Goal: Find specific page/section: Find specific page/section

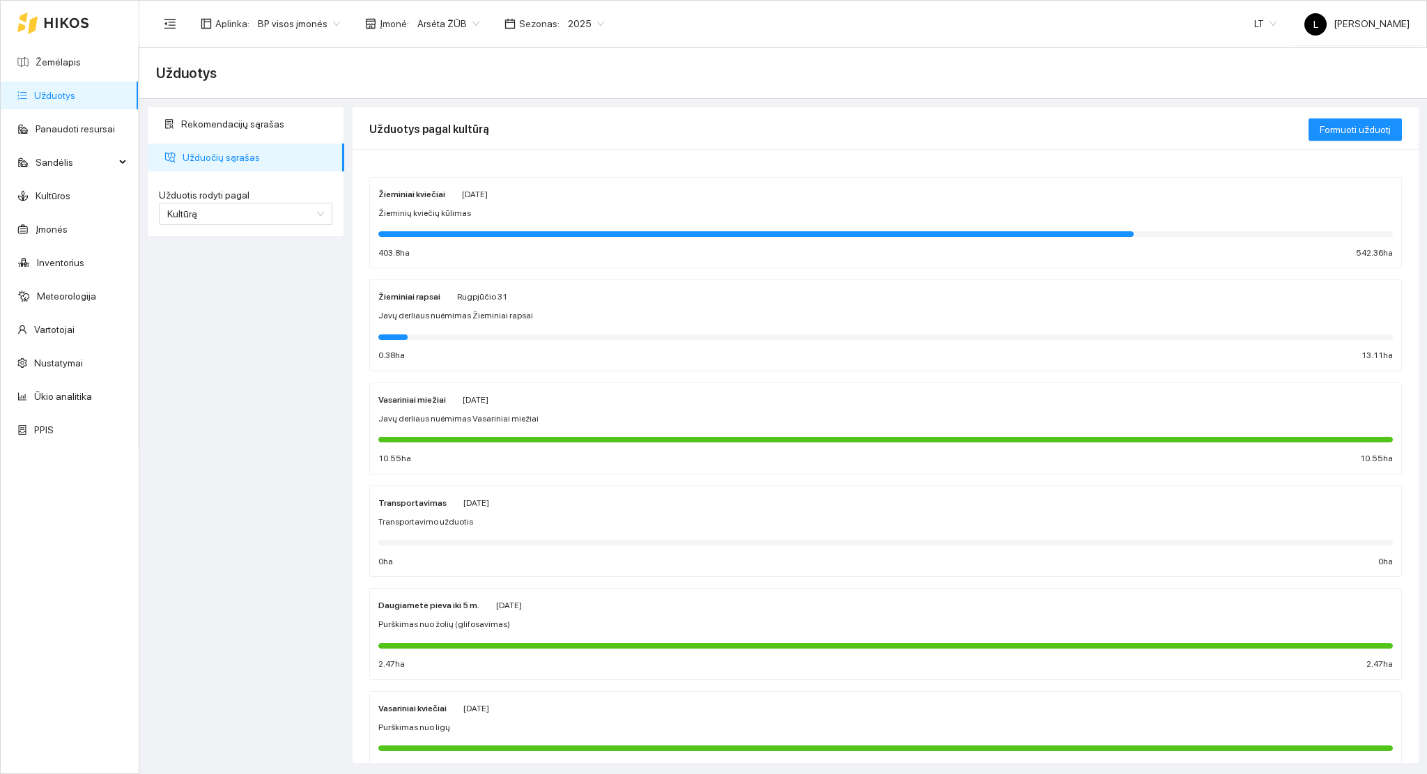
click at [488, 233] on div at bounding box center [755, 234] width 755 height 6
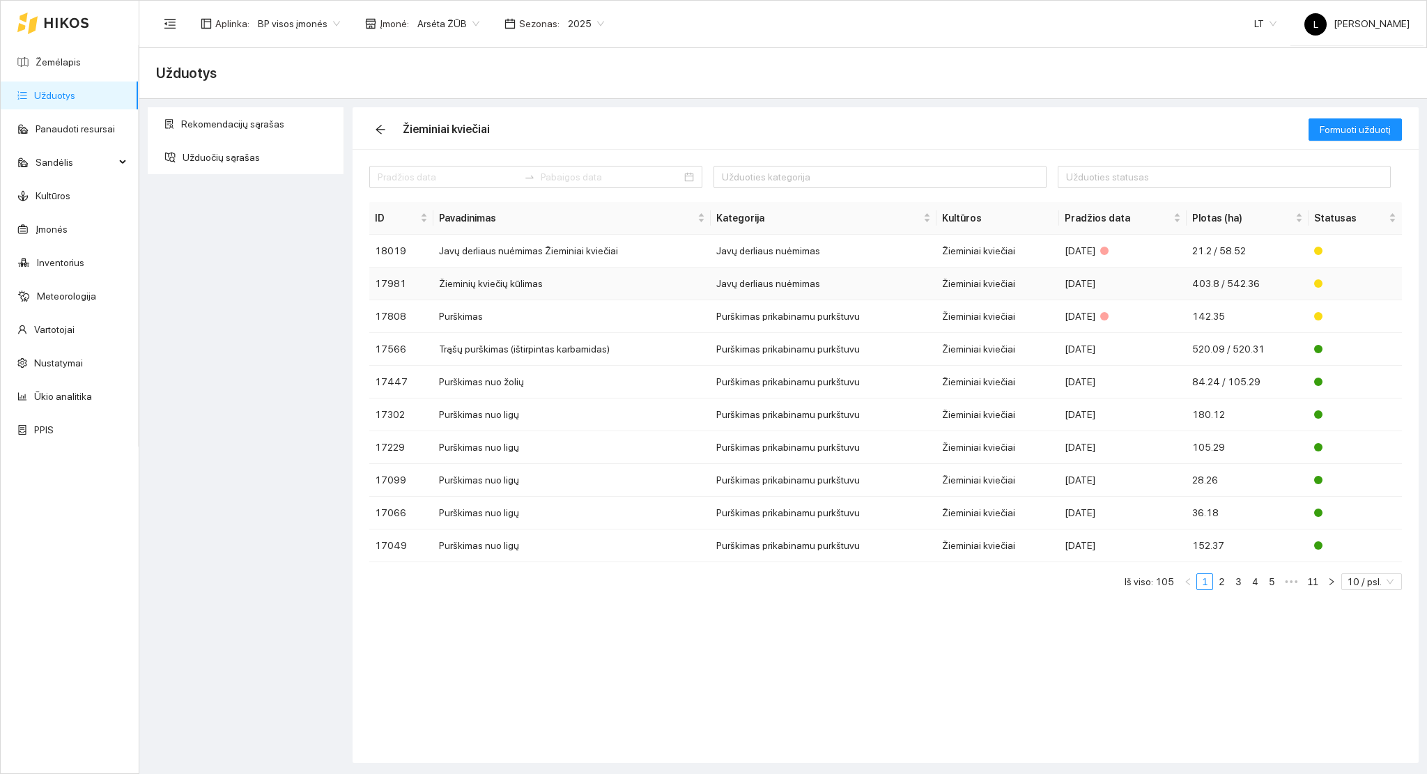
click at [1066, 288] on div "[DATE]" at bounding box center [1122, 283] width 116 height 15
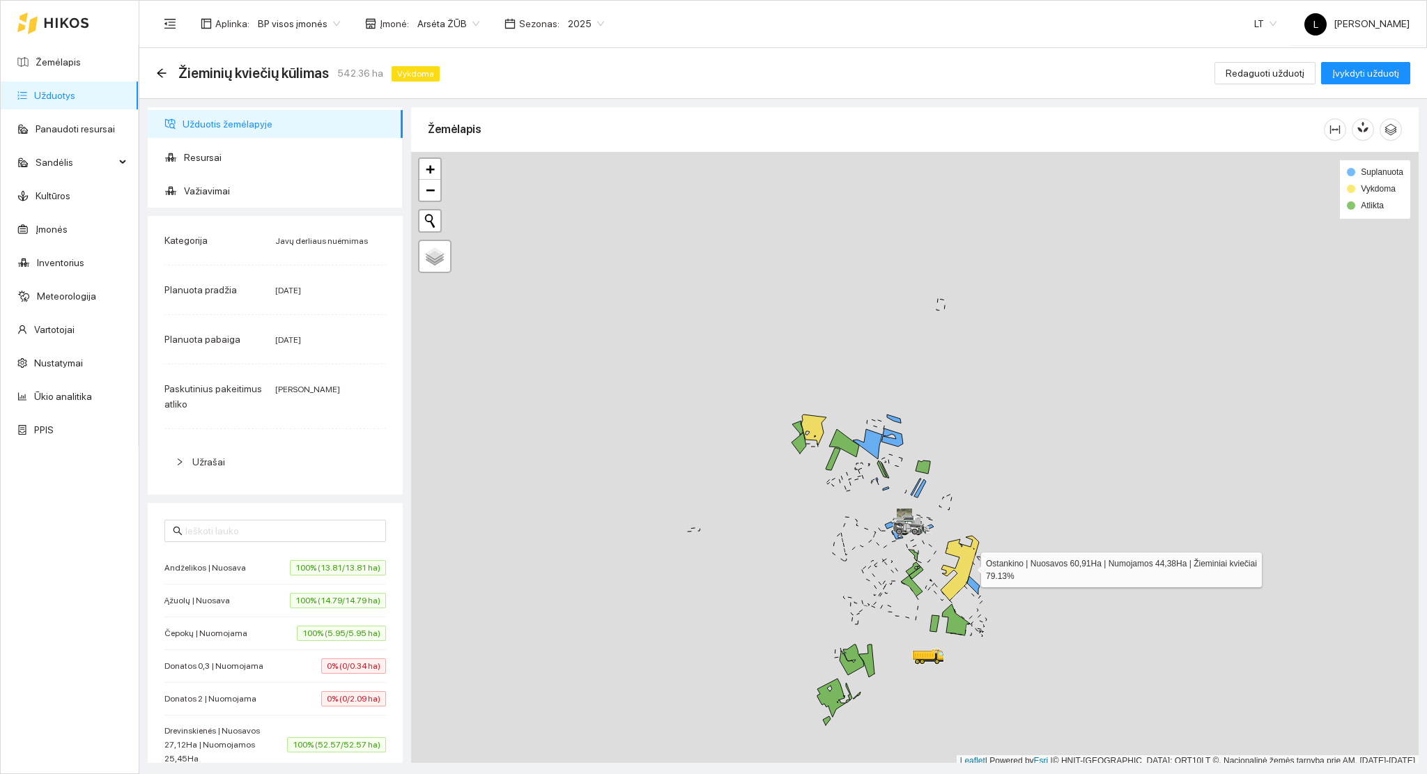
click at [968, 566] on icon at bounding box center [959, 568] width 38 height 65
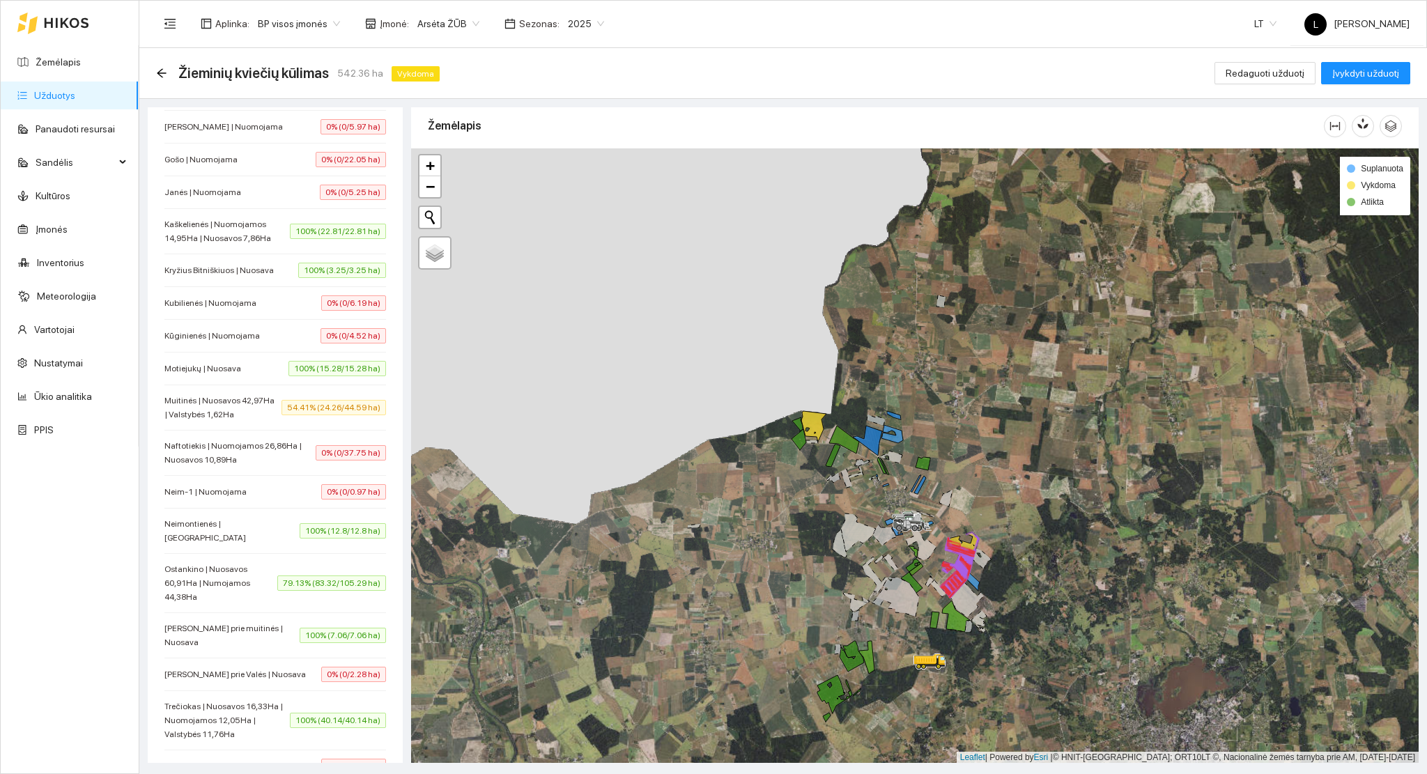
scroll to position [743, 0]
click at [244, 413] on span "Muitinės | Nuosavos 42,97Ha | Valstybės 1,62Ha" at bounding box center [222, 407] width 117 height 28
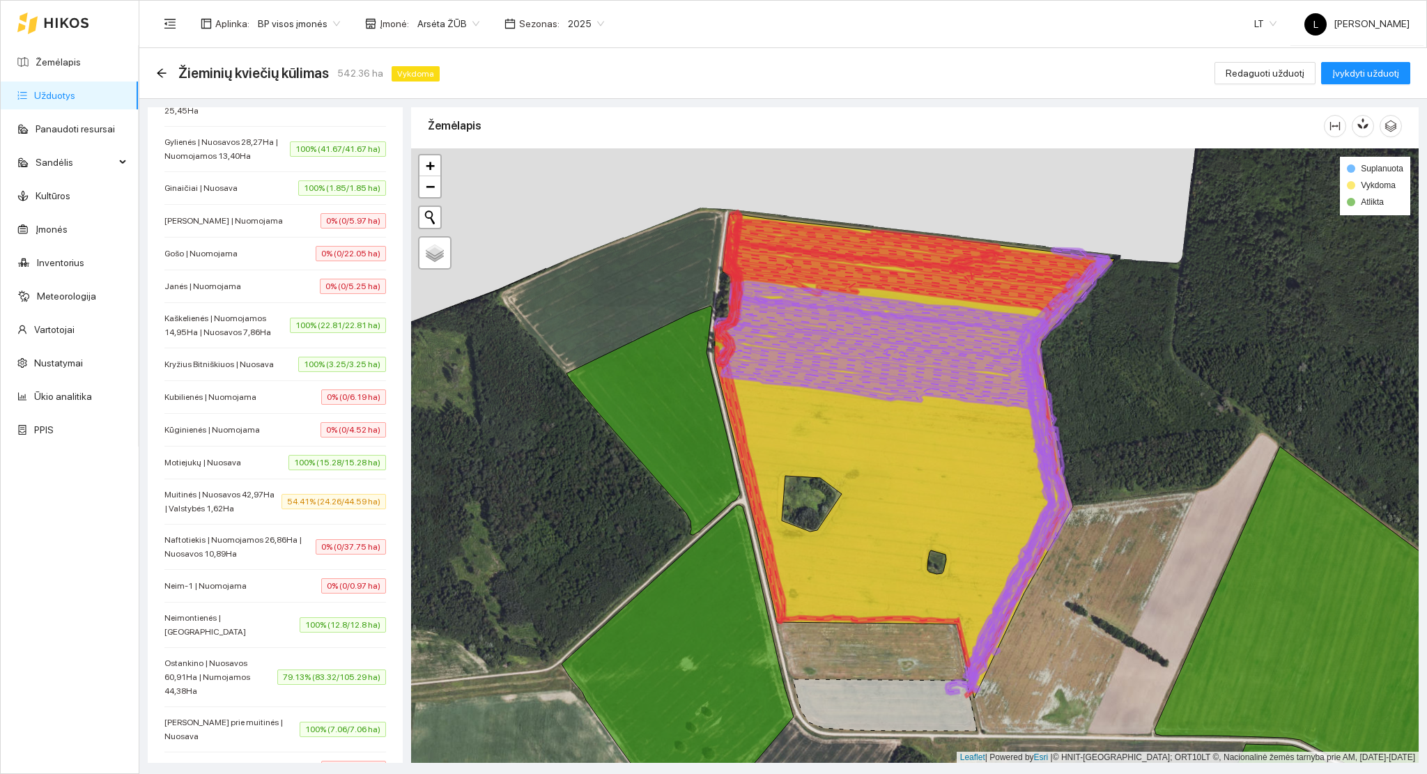
scroll to position [836, 0]
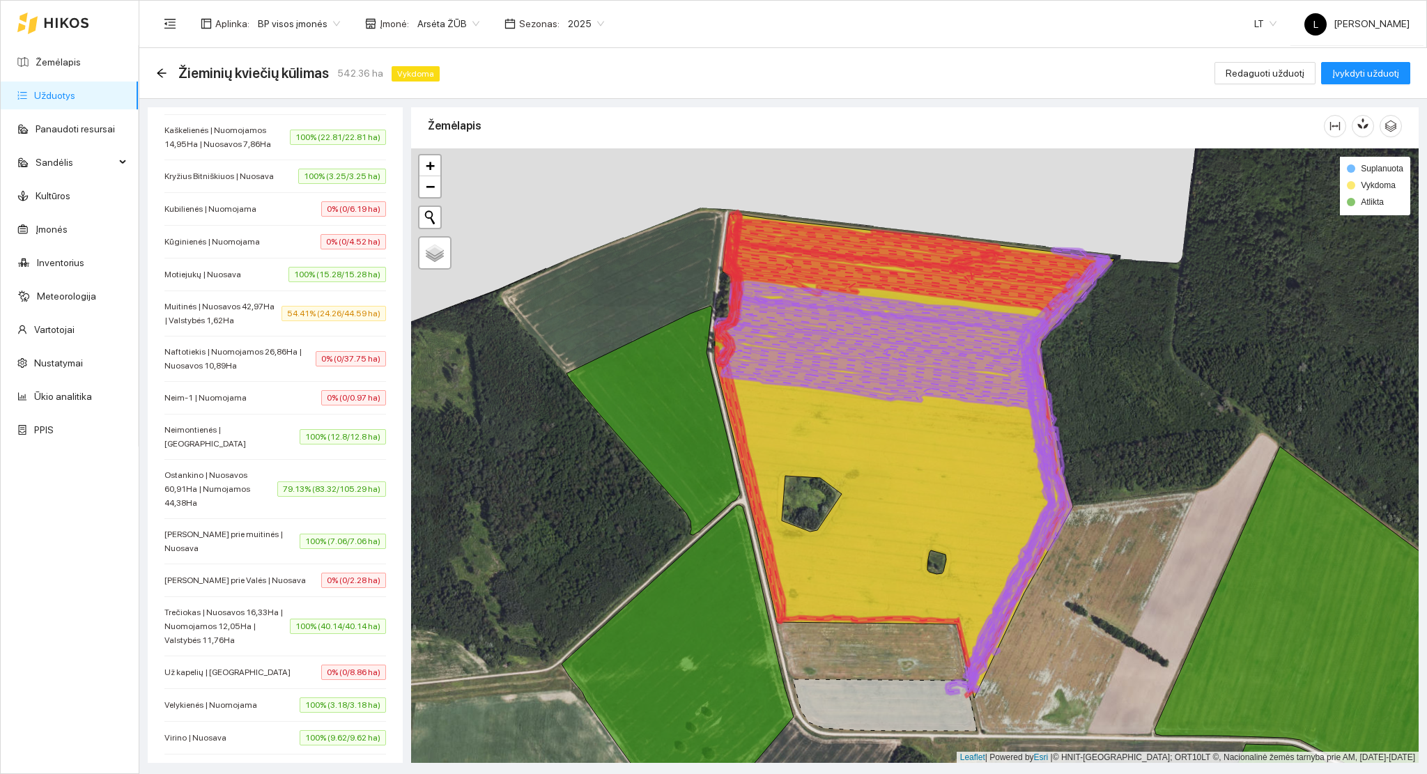
click at [277, 497] on span "79.13% (83.32/105.29 ha)" at bounding box center [331, 488] width 109 height 15
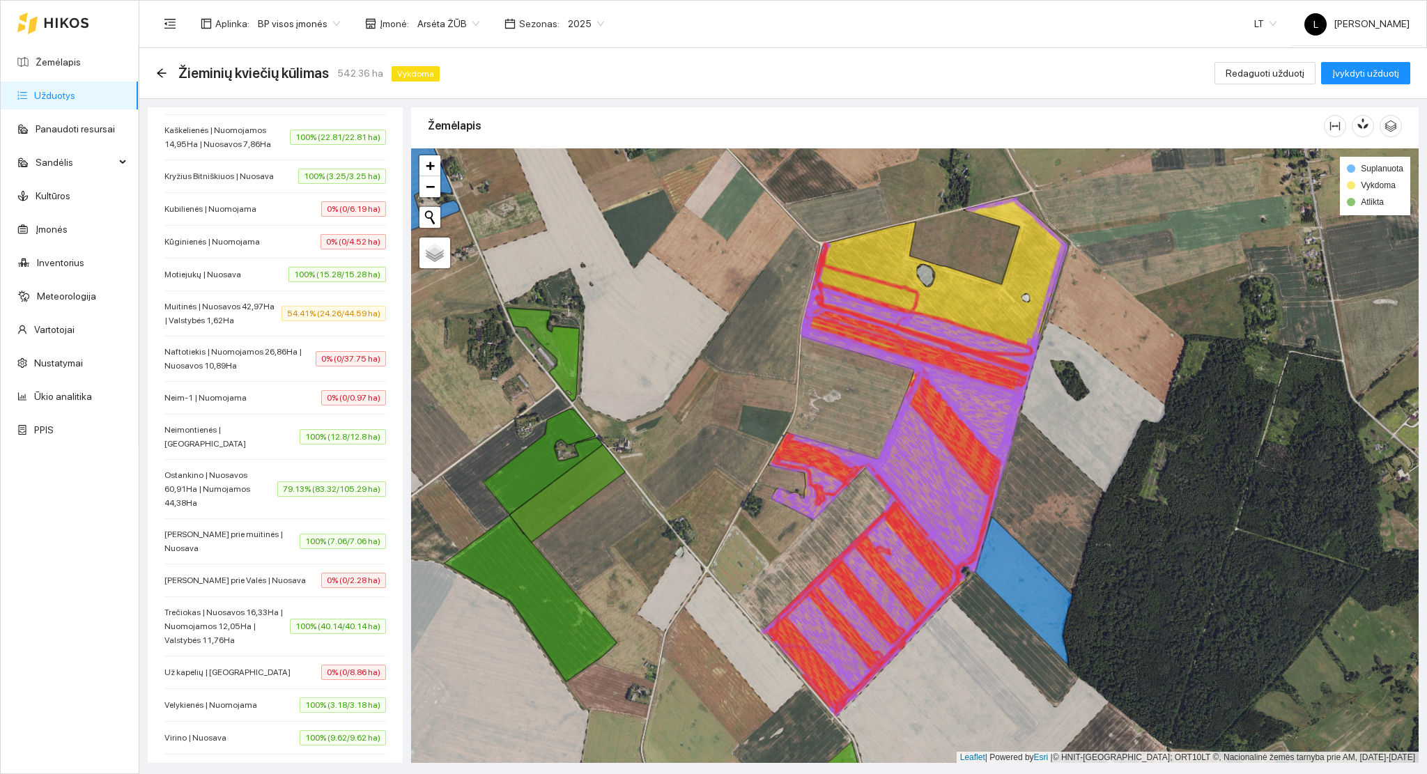
click at [75, 91] on link "Užduotys" at bounding box center [54, 95] width 41 height 11
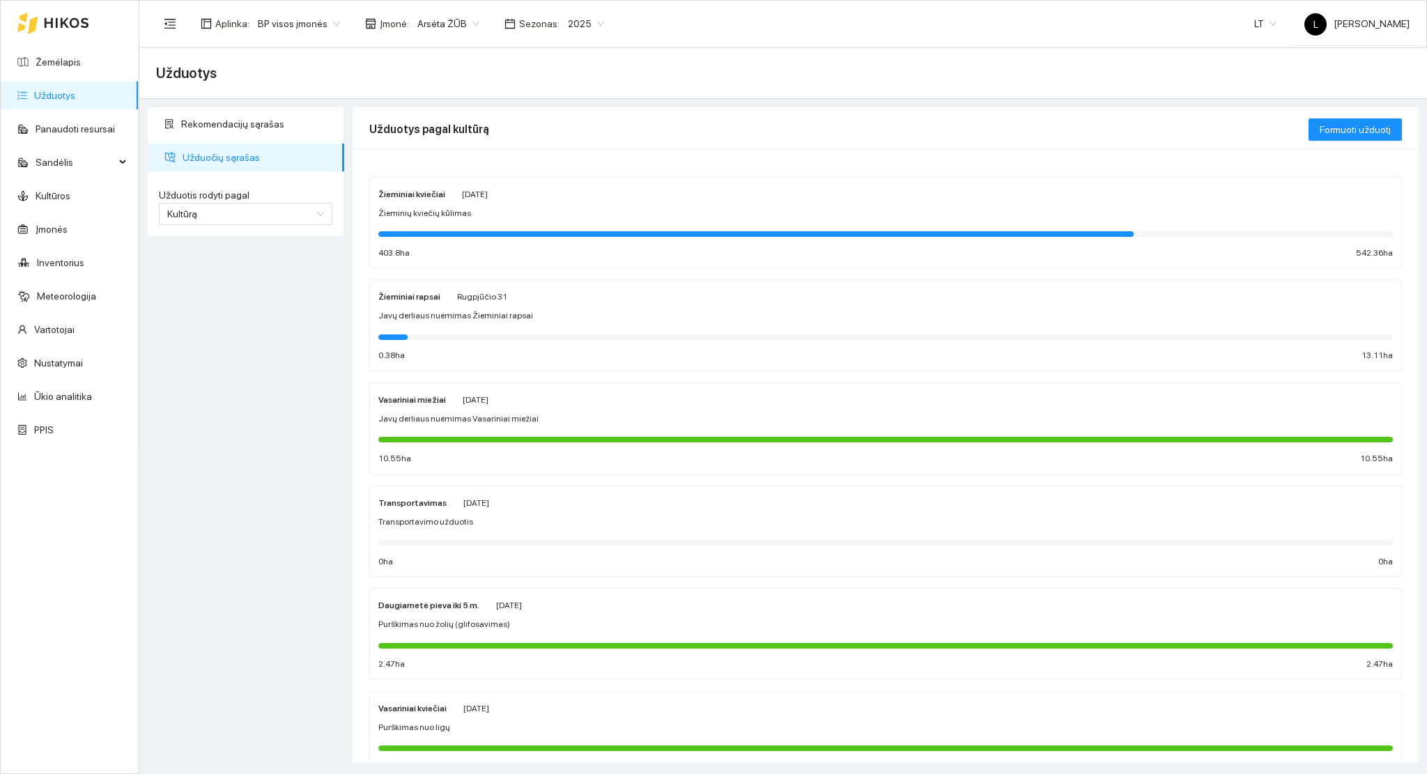
click at [563, 233] on div at bounding box center [755, 234] width 755 height 6
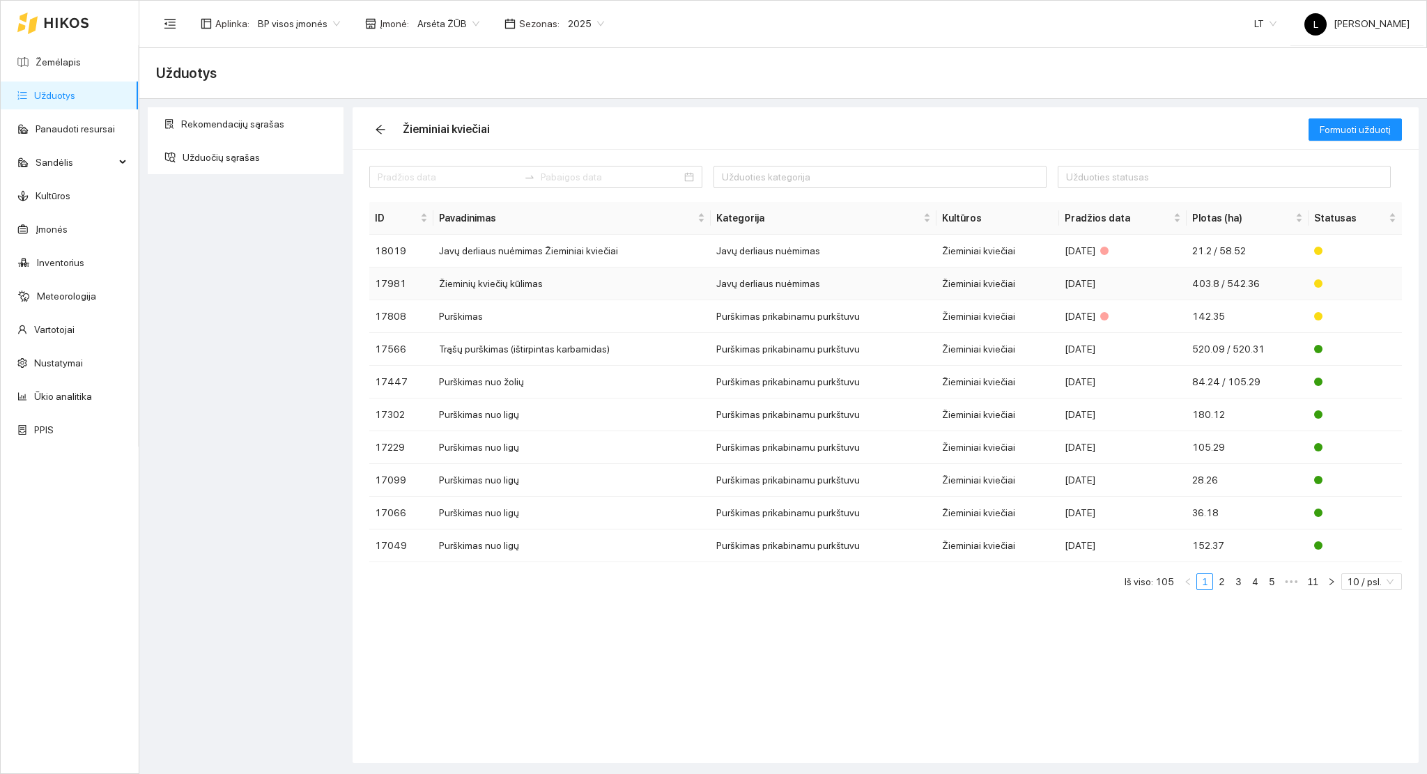
click at [750, 272] on td "Javų derliaus nuėmimas" at bounding box center [824, 284] width 226 height 33
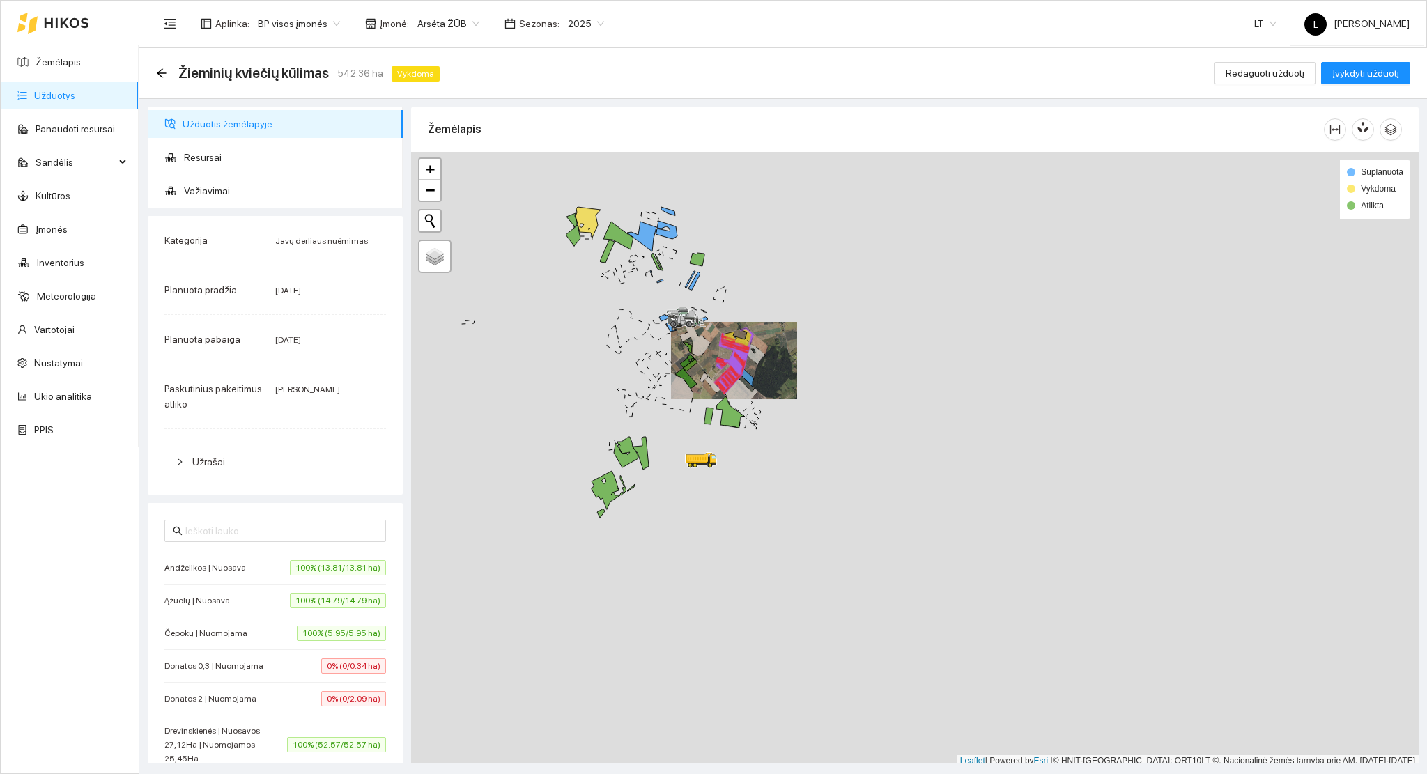
scroll to position [3, 0]
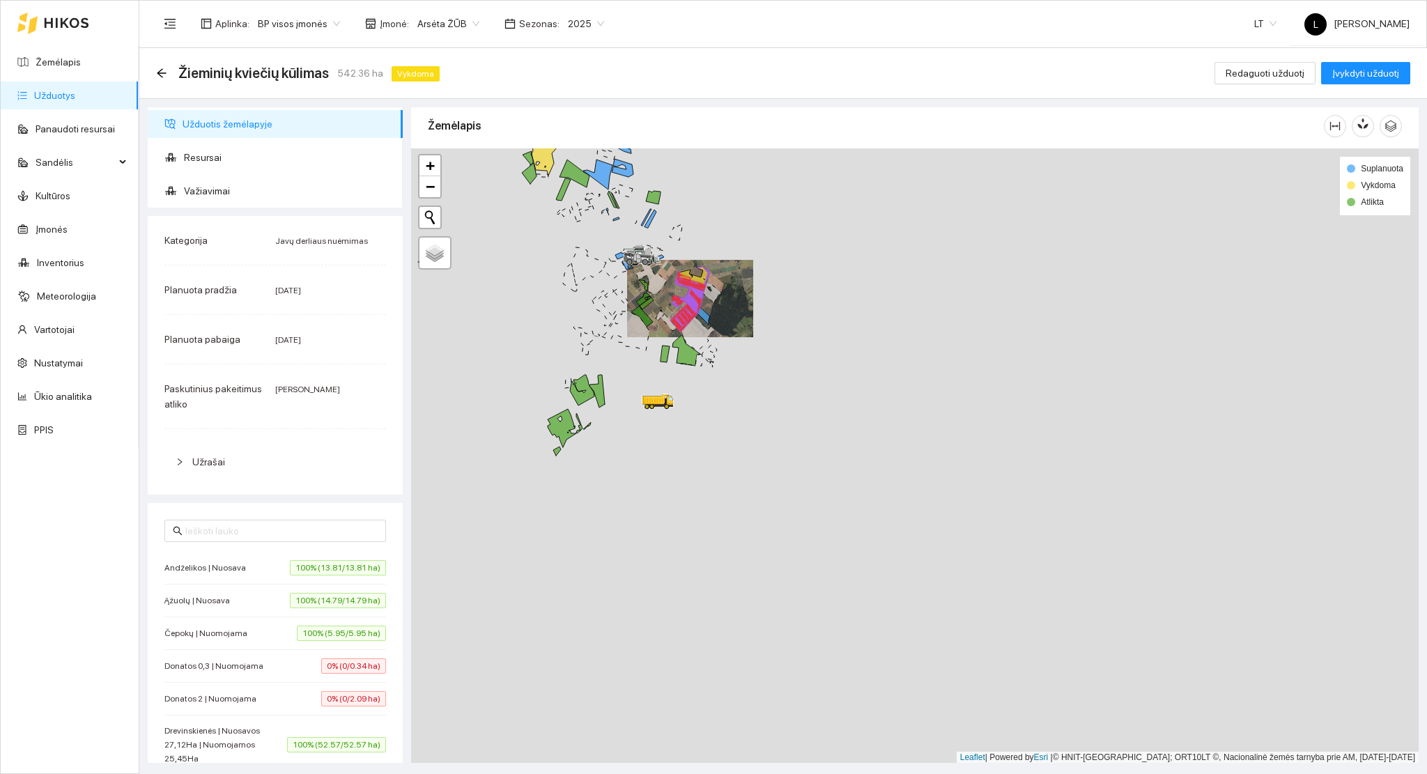
drag, startPoint x: 1014, startPoint y: 401, endPoint x: 966, endPoint y: 325, distance: 89.9
click at [966, 325] on div at bounding box center [914, 455] width 1007 height 615
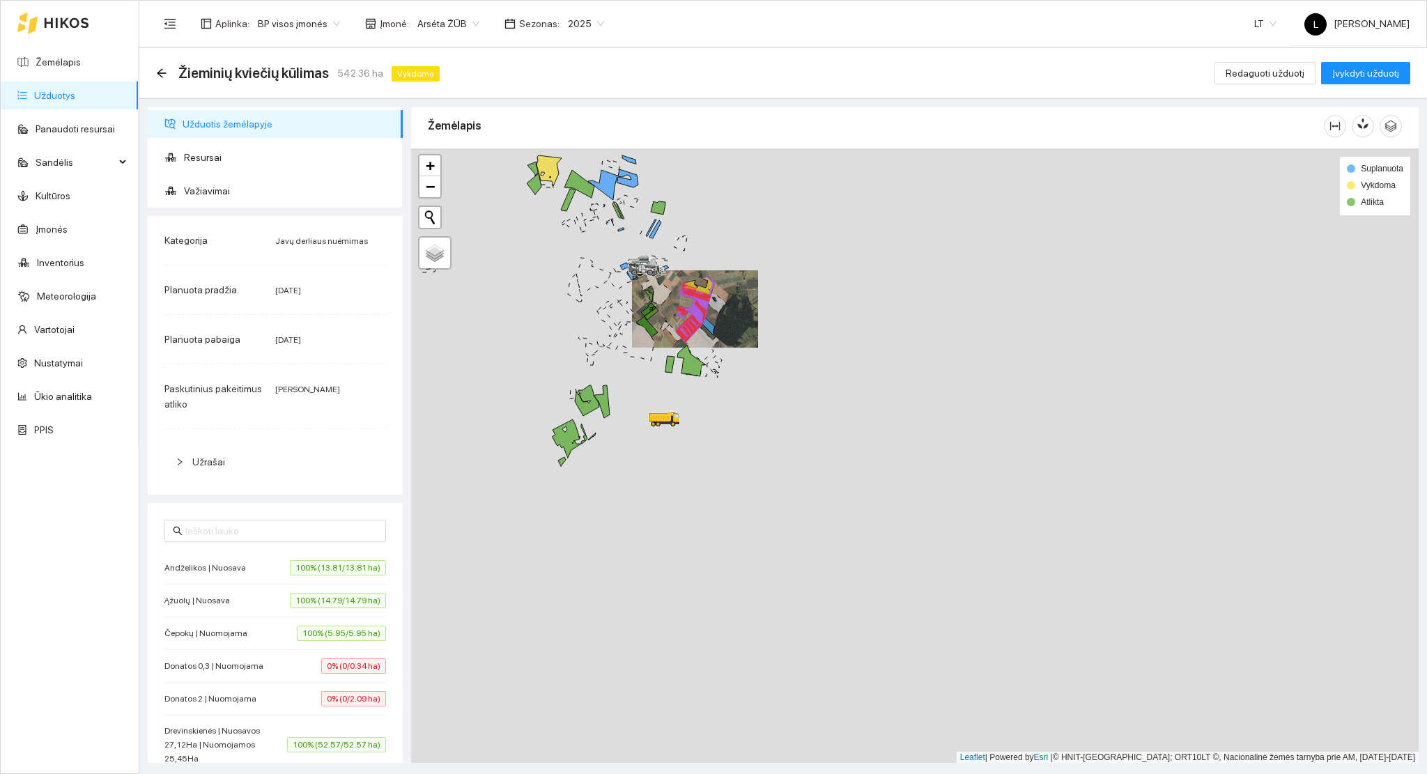
drag, startPoint x: 674, startPoint y: 265, endPoint x: 834, endPoint y: 545, distance: 322.3
click at [834, 545] on div at bounding box center [914, 455] width 1007 height 615
